Goal: Task Accomplishment & Management: Manage account settings

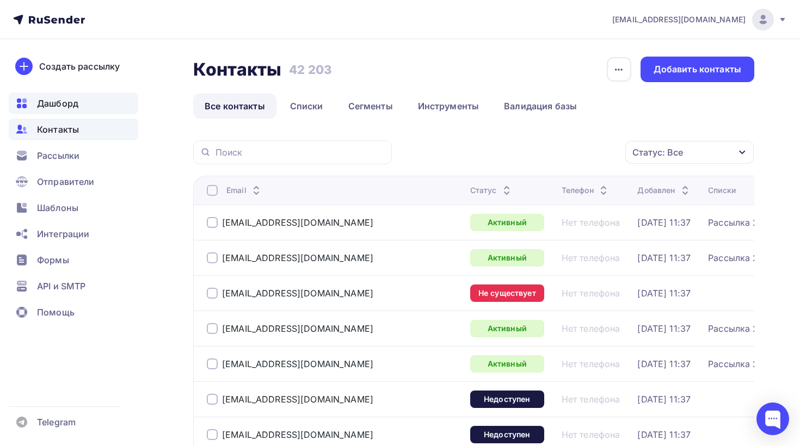
click at [64, 109] on span "Дашборд" at bounding box center [57, 103] width 41 height 13
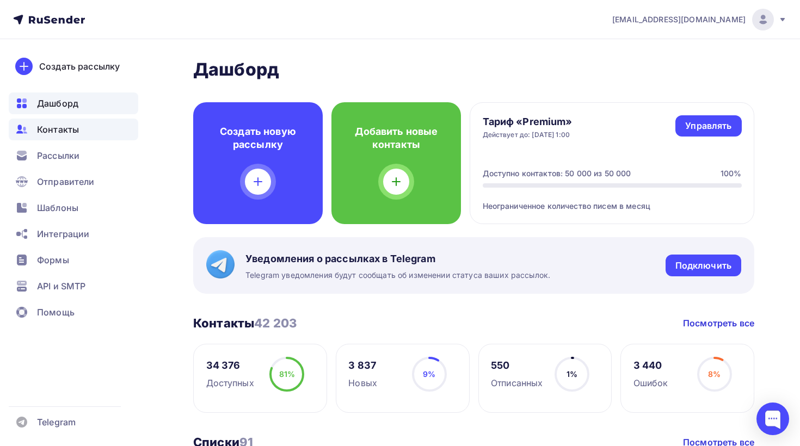
click at [69, 123] on span "Контакты" at bounding box center [58, 129] width 42 height 13
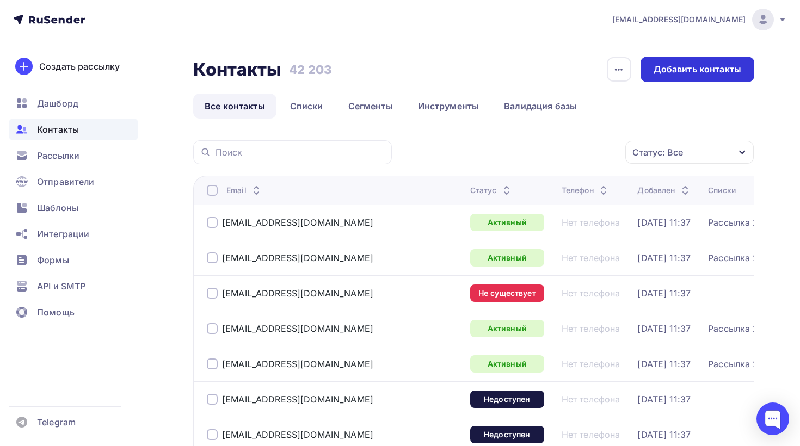
click at [692, 76] on div "Добавить контакты" at bounding box center [697, 70] width 114 height 26
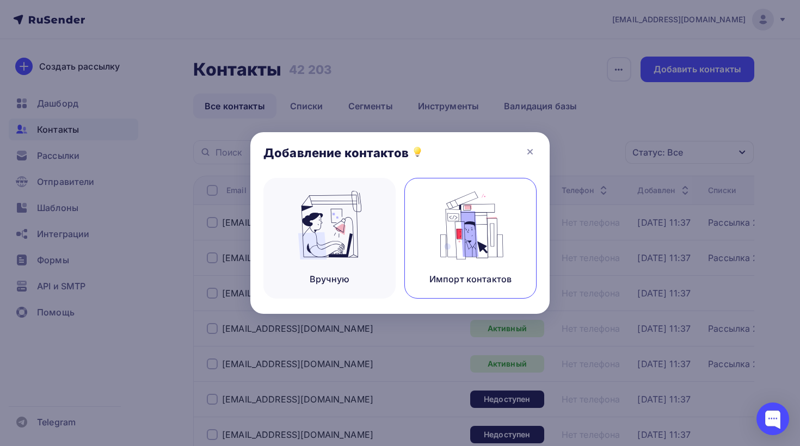
click at [467, 216] on img at bounding box center [470, 225] width 73 height 69
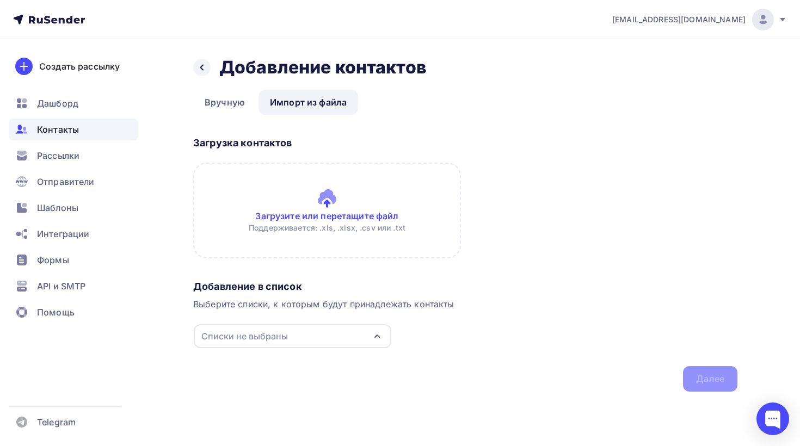
click at [335, 331] on div "Списки не выбраны" at bounding box center [292, 336] width 197 height 24
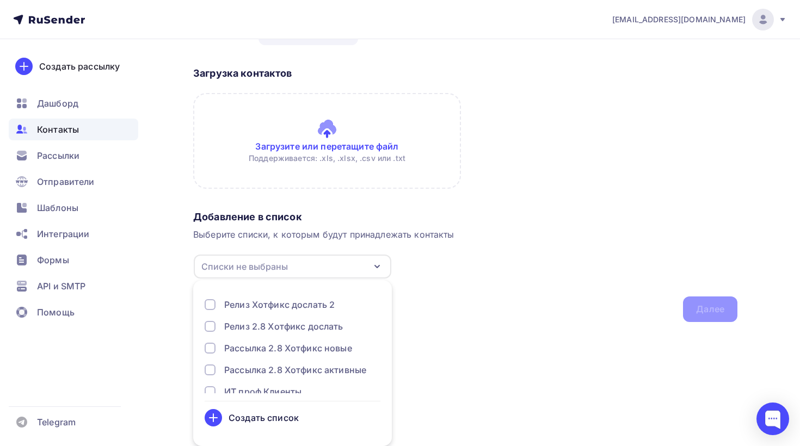
click at [268, 415] on div "Создать список" at bounding box center [263, 417] width 70 height 13
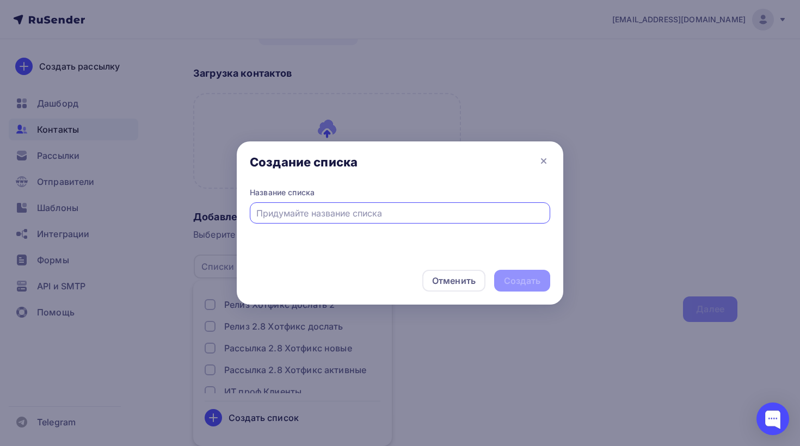
scroll to position [0, 0]
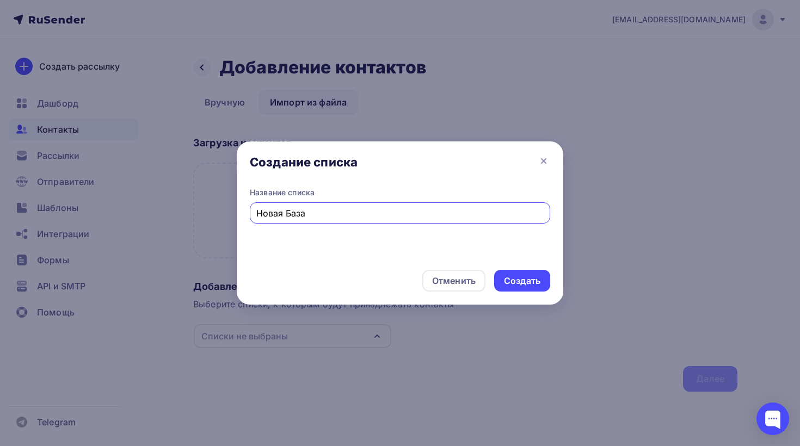
type input "Новая База"
click at [347, 246] on div "Название списка Новая База" at bounding box center [400, 222] width 326 height 70
click at [525, 276] on div "Создать" at bounding box center [522, 281] width 36 height 13
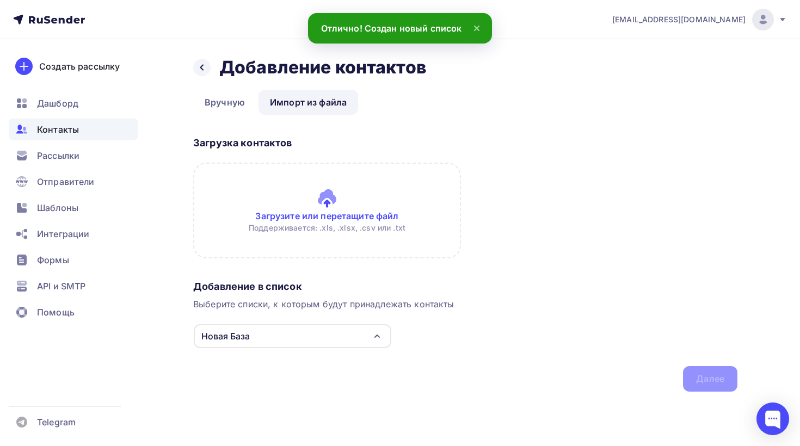
click at [336, 217] on input "file" at bounding box center [327, 211] width 268 height 96
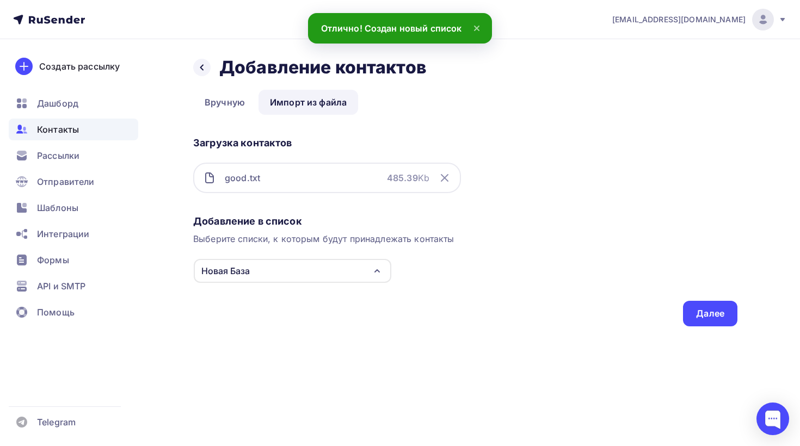
click at [565, 189] on div "Загрузка контактов good.txt 485.39 Kb" at bounding box center [465, 171] width 544 height 78
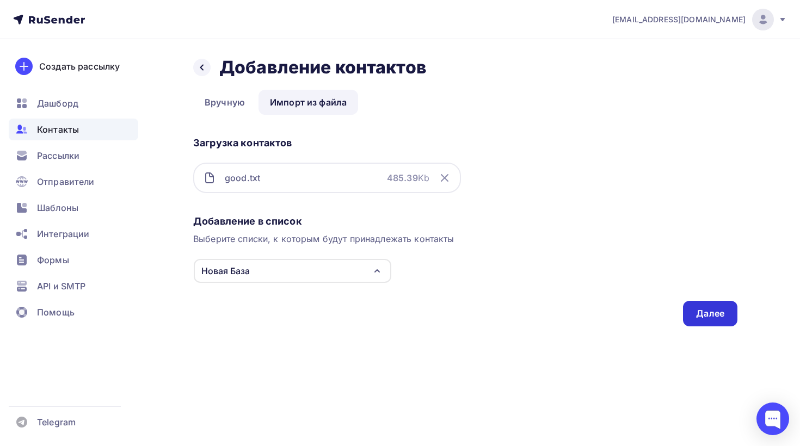
click at [716, 311] on div "Далее" at bounding box center [710, 313] width 28 height 13
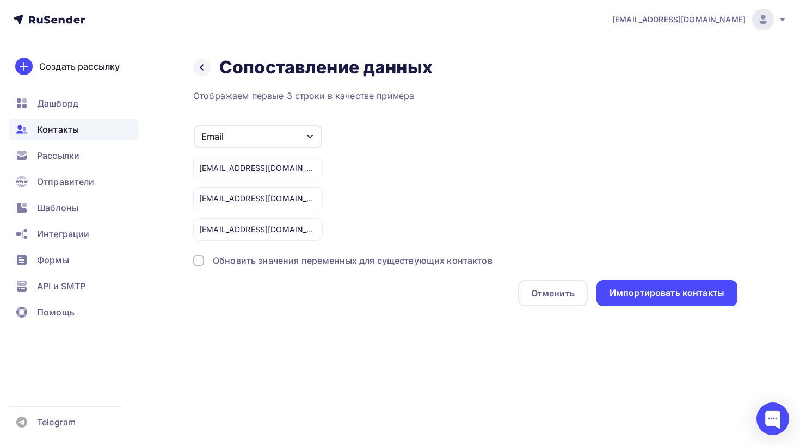
click at [300, 263] on div "Обновить значения переменных для существующих контактов" at bounding box center [353, 260] width 280 height 13
click at [258, 138] on div "Email" at bounding box center [258, 137] width 128 height 24
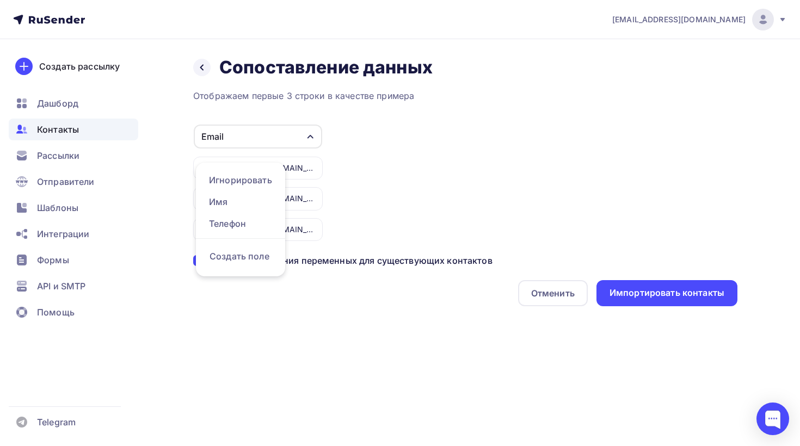
click at [447, 143] on div "Email Игнорировать Имя Телефон Создать поле [EMAIL_ADDRESS][DOMAIN_NAME] [EMAIL…" at bounding box center [465, 182] width 544 height 117
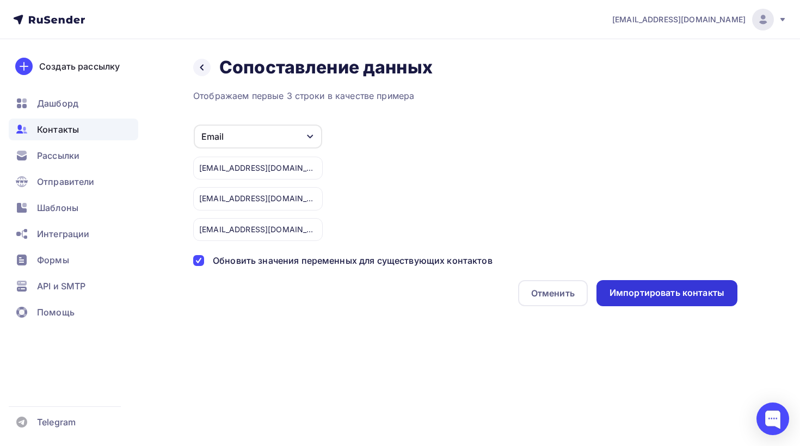
click at [673, 286] on div "Импортировать контакты" at bounding box center [666, 293] width 141 height 26
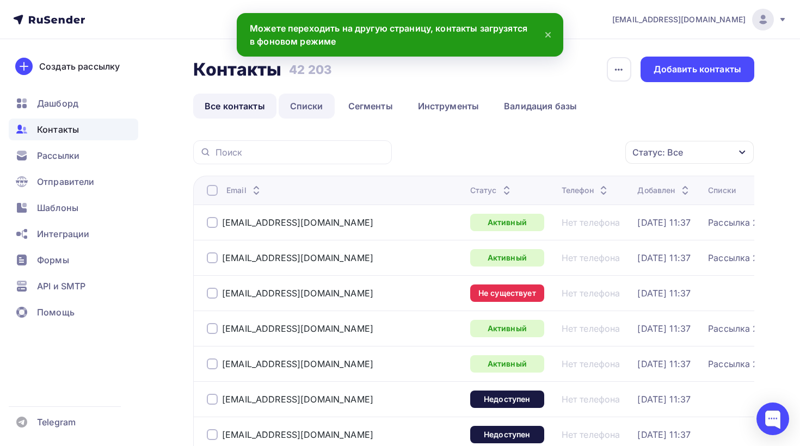
click at [308, 114] on link "Списки" at bounding box center [306, 106] width 56 height 25
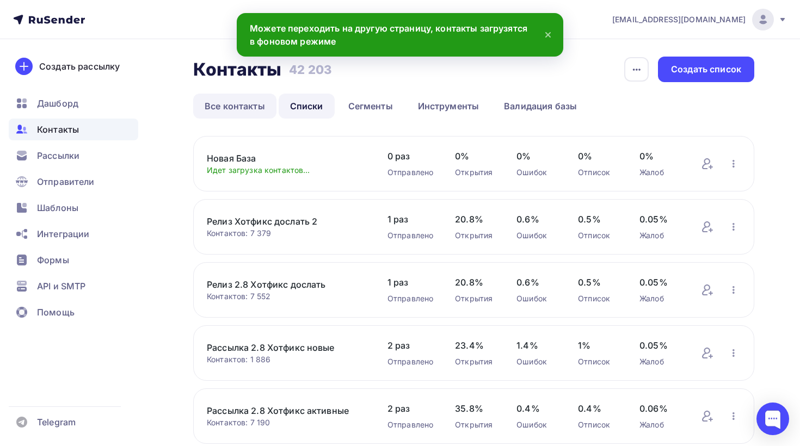
click at [237, 109] on link "Все контакты" at bounding box center [234, 106] width 83 height 25
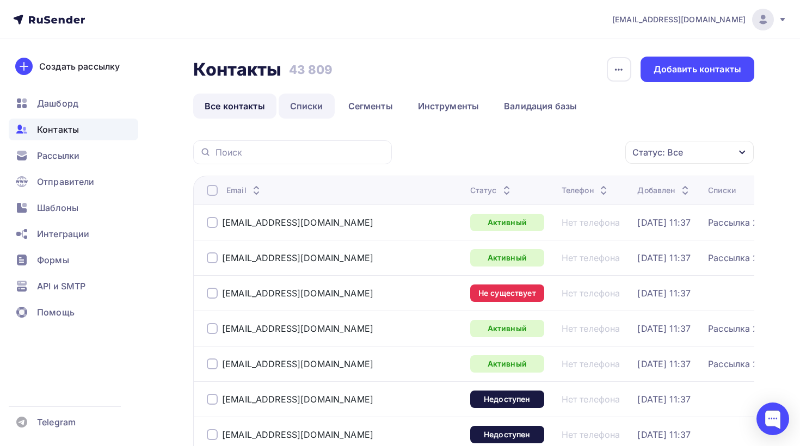
click at [289, 105] on link "Списки" at bounding box center [306, 106] width 56 height 25
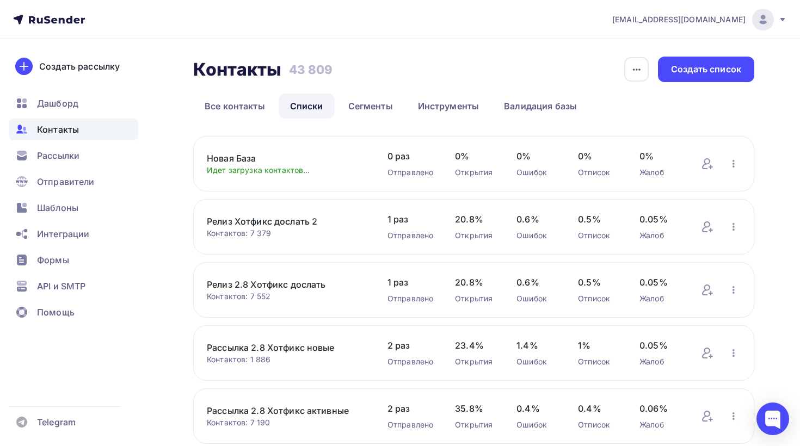
click at [228, 162] on link "Новая База" at bounding box center [286, 158] width 159 height 13
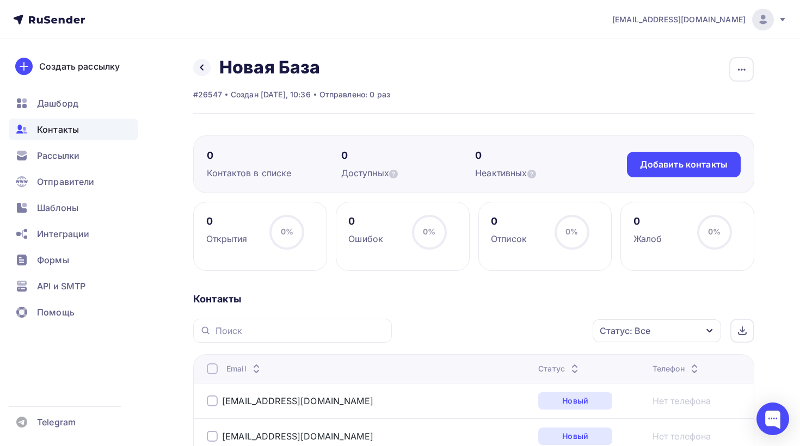
click at [618, 327] on div "Статус: Все" at bounding box center [624, 330] width 51 height 13
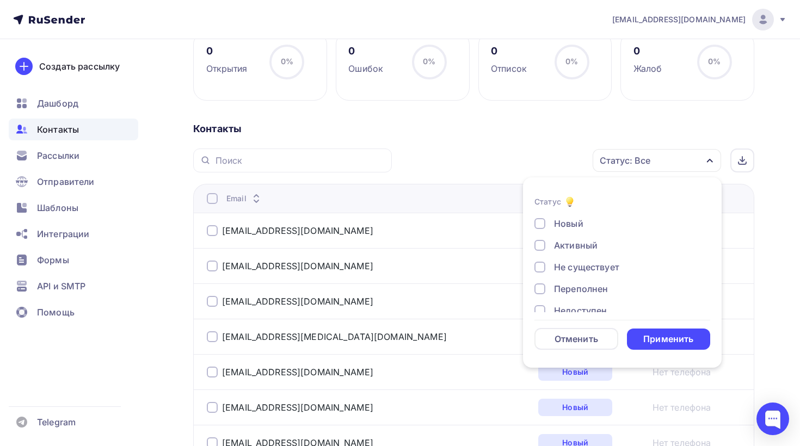
click at [535, 219] on div at bounding box center [539, 223] width 11 height 11
click at [659, 339] on div "Применить" at bounding box center [668, 339] width 50 height 13
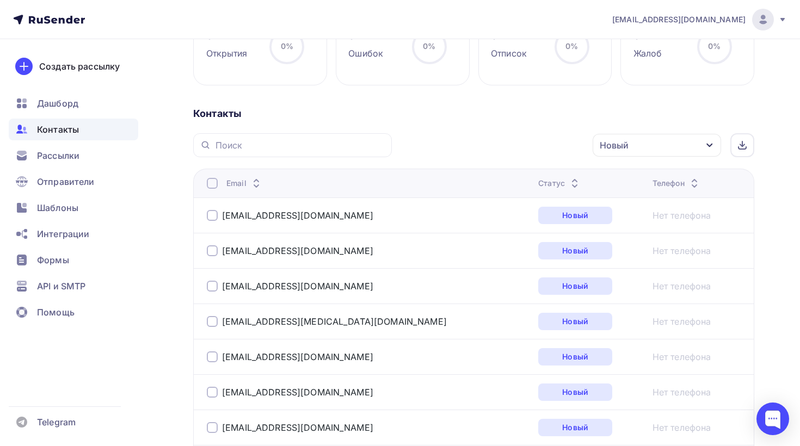
scroll to position [185, 0]
click at [660, 146] on div "Новый" at bounding box center [656, 145] width 128 height 23
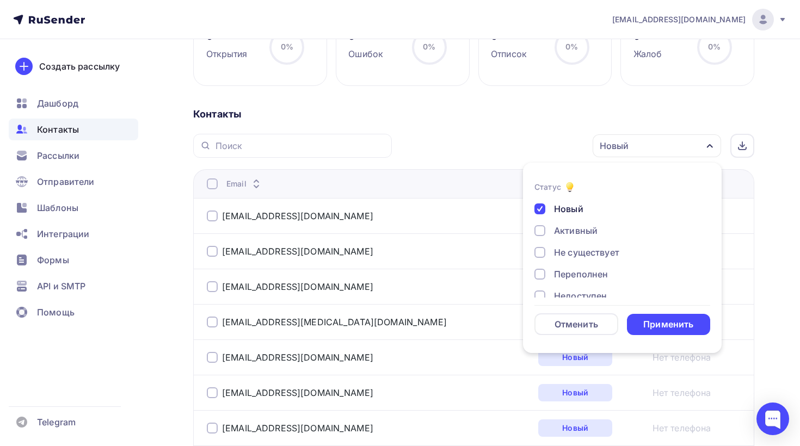
click at [541, 207] on div at bounding box center [539, 208] width 11 height 11
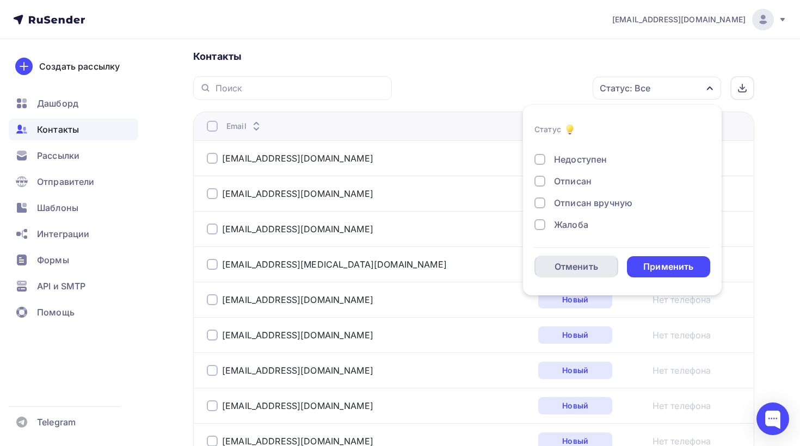
scroll to position [231, 0]
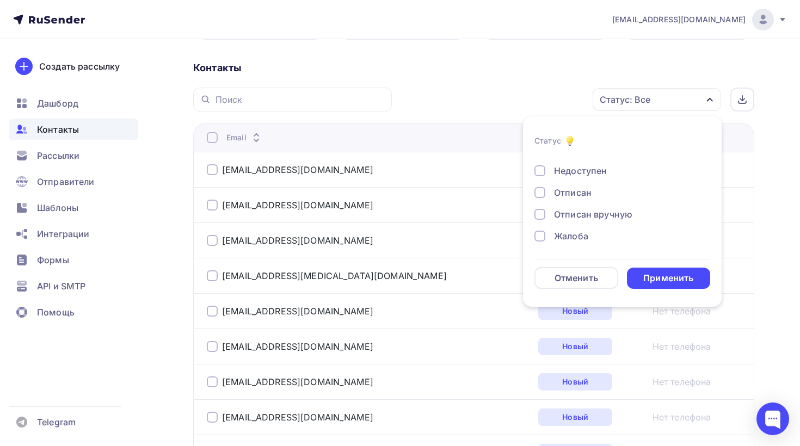
click at [538, 238] on div at bounding box center [539, 236] width 11 height 11
click at [539, 213] on div at bounding box center [539, 214] width 11 height 11
click at [542, 190] on div at bounding box center [539, 192] width 11 height 11
click at [542, 173] on div at bounding box center [539, 170] width 11 height 11
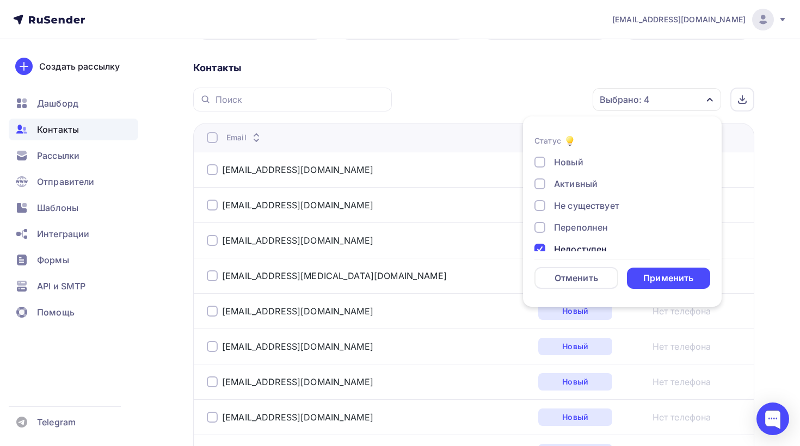
click at [542, 226] on div at bounding box center [539, 227] width 11 height 11
click at [540, 205] on div at bounding box center [539, 205] width 11 height 11
click at [661, 271] on div "Применить" at bounding box center [669, 278] width 84 height 21
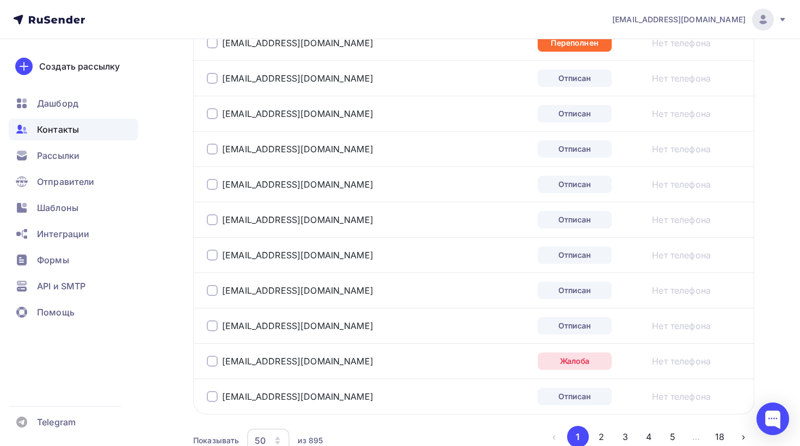
scroll to position [1817, 0]
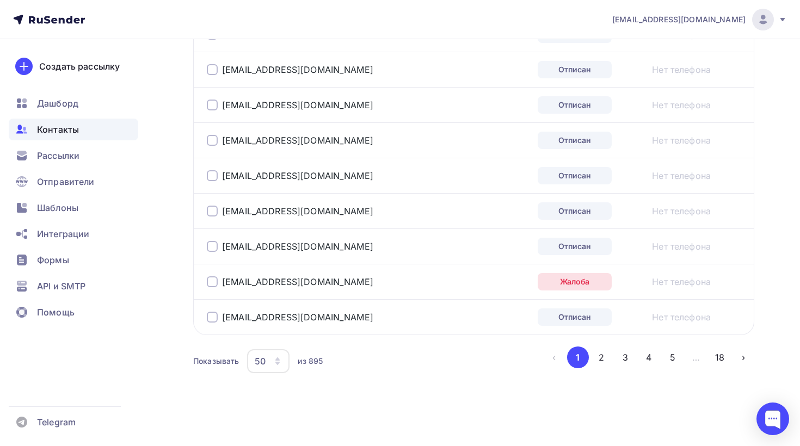
click at [269, 354] on div "50" at bounding box center [268, 361] width 42 height 24
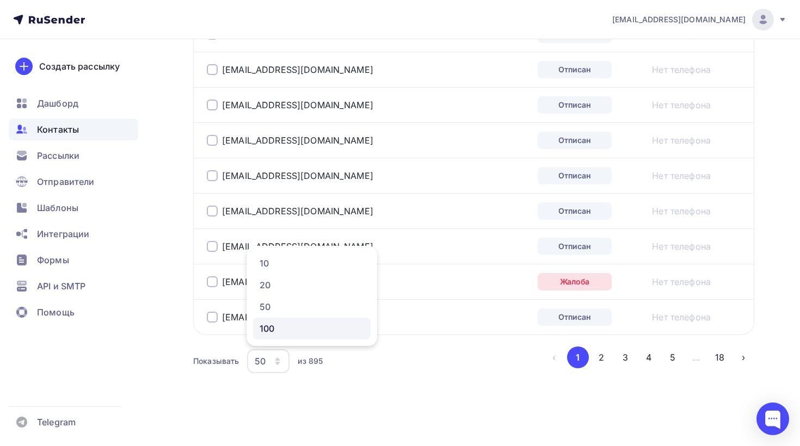
click at [298, 335] on link "100" at bounding box center [311, 329] width 117 height 22
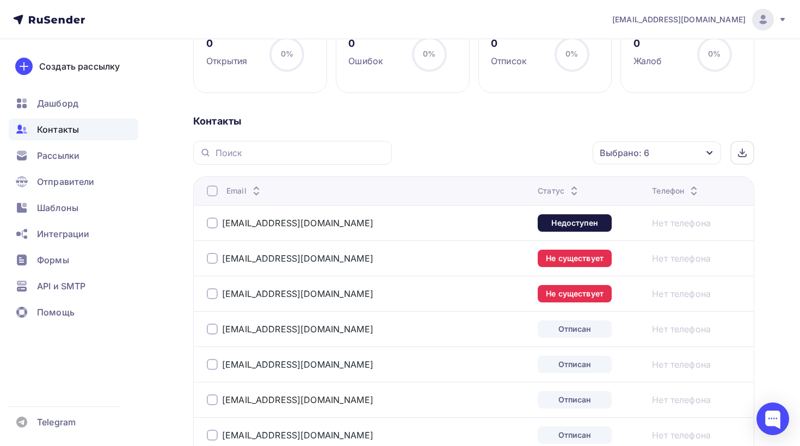
scroll to position [178, 0]
click at [208, 193] on div at bounding box center [212, 190] width 11 height 11
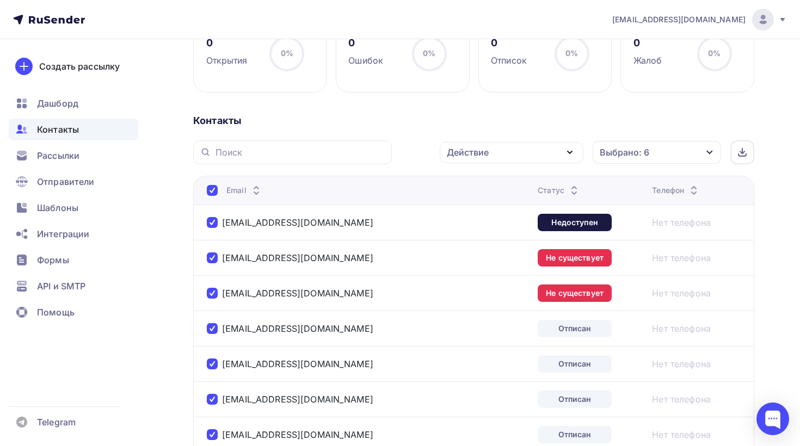
click at [213, 194] on div at bounding box center [212, 190] width 11 height 11
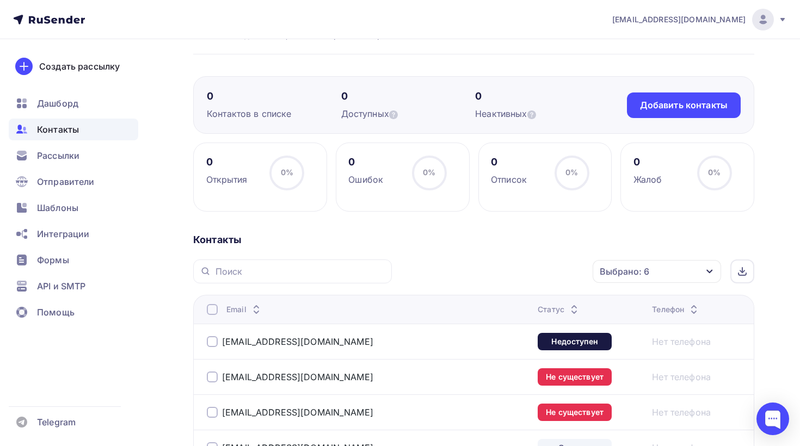
scroll to position [0, 0]
